Goal: Transaction & Acquisition: Subscribe to service/newsletter

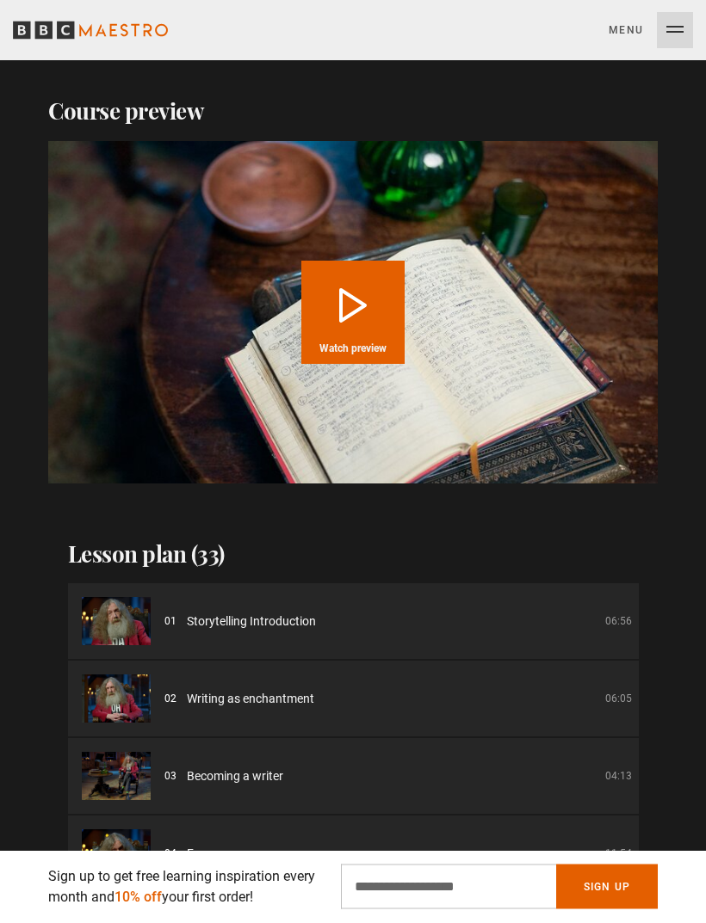
scroll to position [2043, 0]
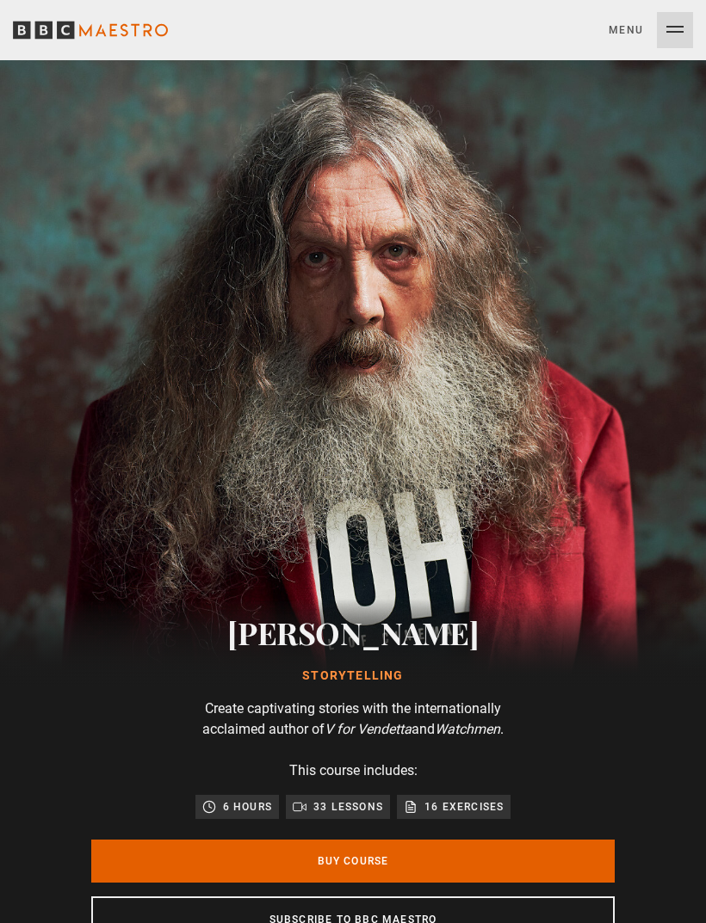
scroll to position [0, 308]
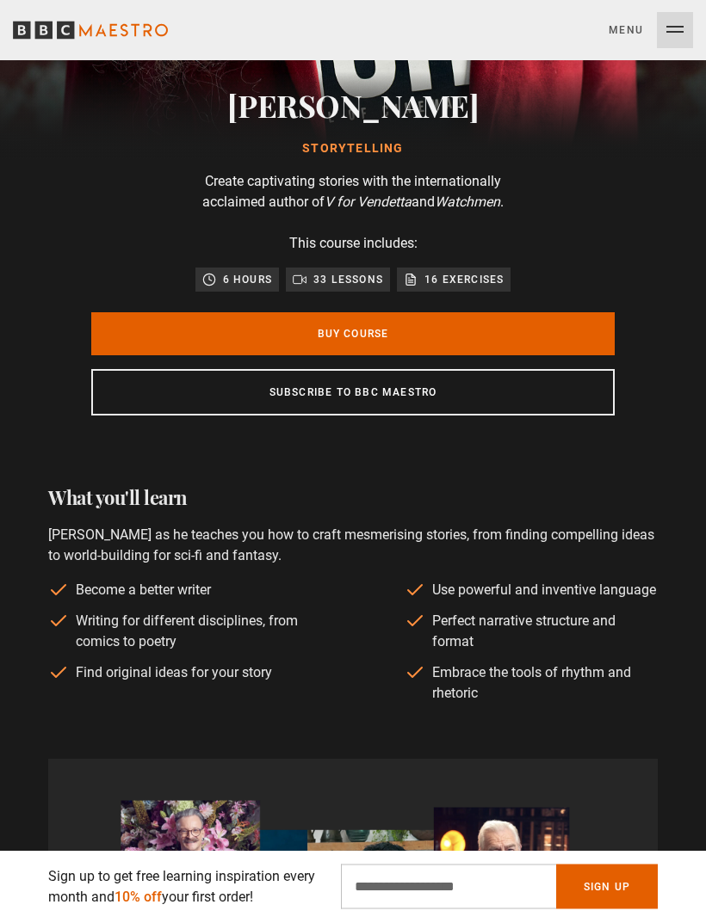
scroll to position [532, 0]
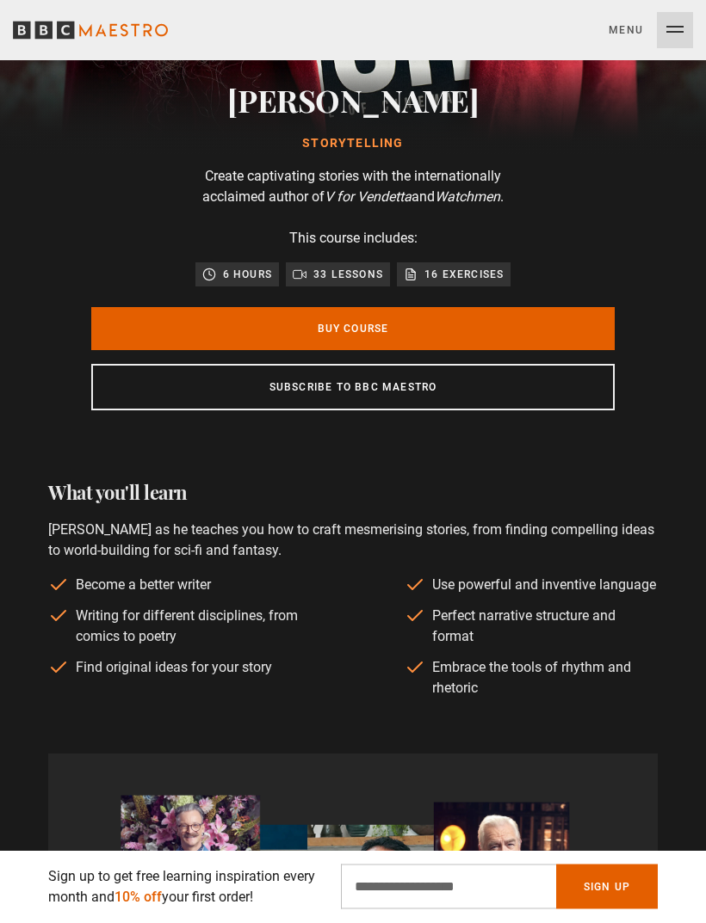
click at [543, 391] on link "Subscribe to BBC Maestro" at bounding box center [352, 388] width 523 height 46
